Goal: Task Accomplishment & Management: Manage account settings

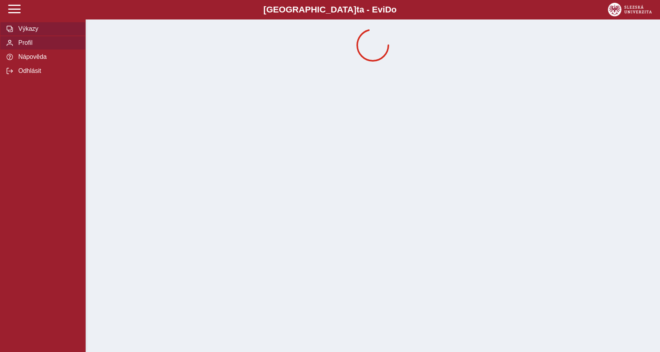
click at [29, 32] on span "Výkazy" at bounding box center [47, 28] width 63 height 7
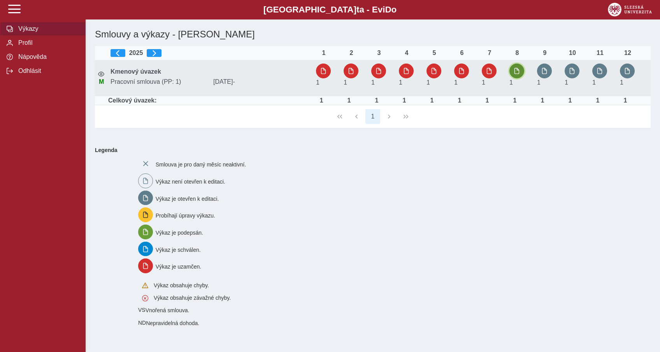
click at [514, 73] on span "button" at bounding box center [517, 71] width 6 height 6
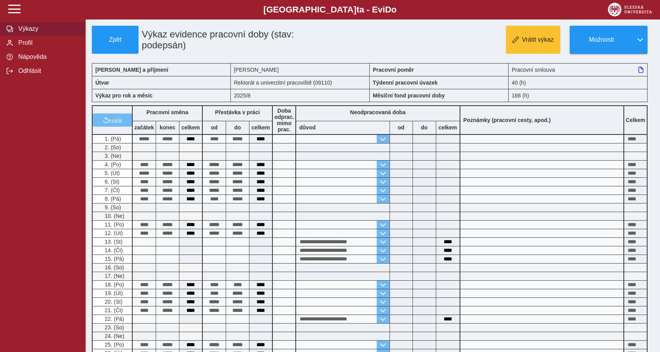
click at [29, 32] on span "Výkazy" at bounding box center [47, 28] width 63 height 7
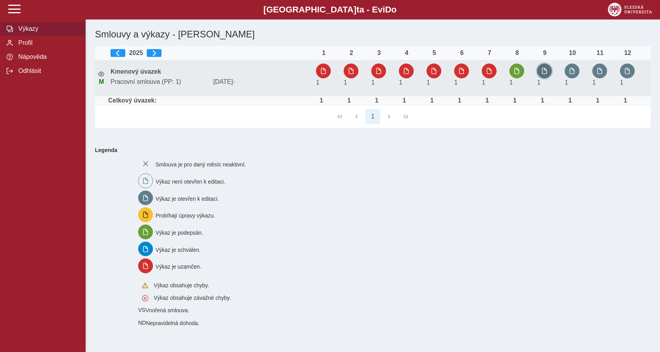
click at [547, 75] on button "button" at bounding box center [544, 70] width 15 height 15
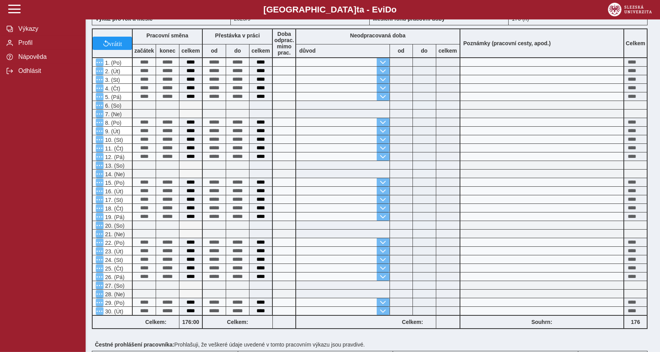
scroll to position [79, 0]
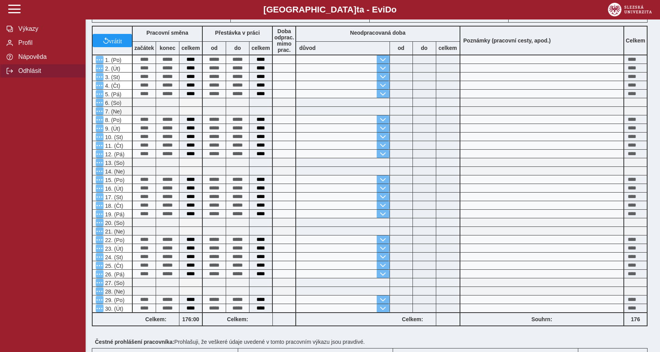
click at [22, 74] on span "Odhlásit" at bounding box center [47, 70] width 63 height 7
